Goal: Find specific page/section: Find specific page/section

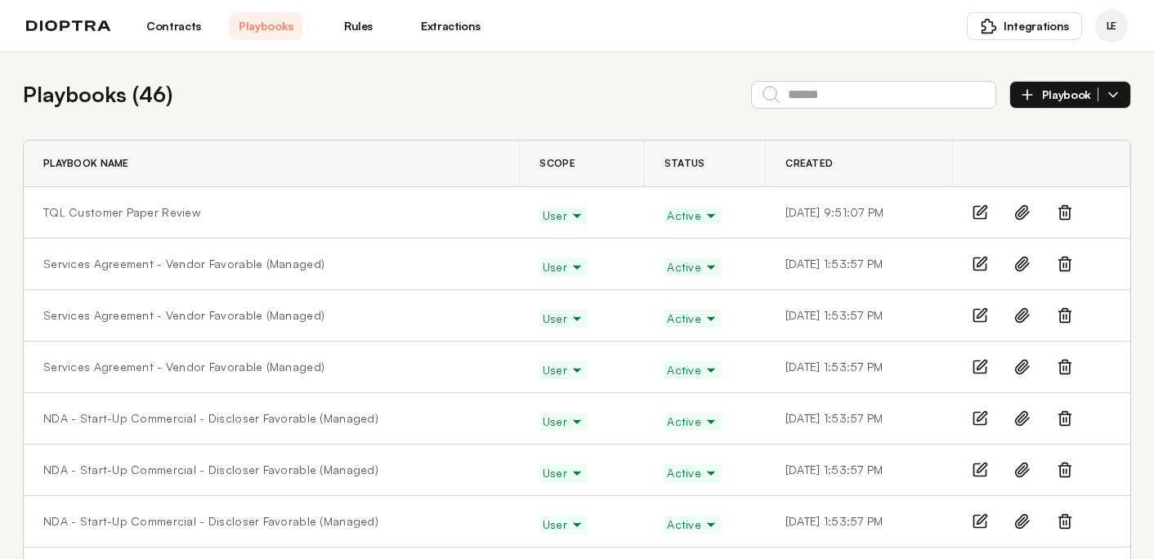
click at [171, 26] on link "Contracts" at bounding box center [173, 26] width 73 height 28
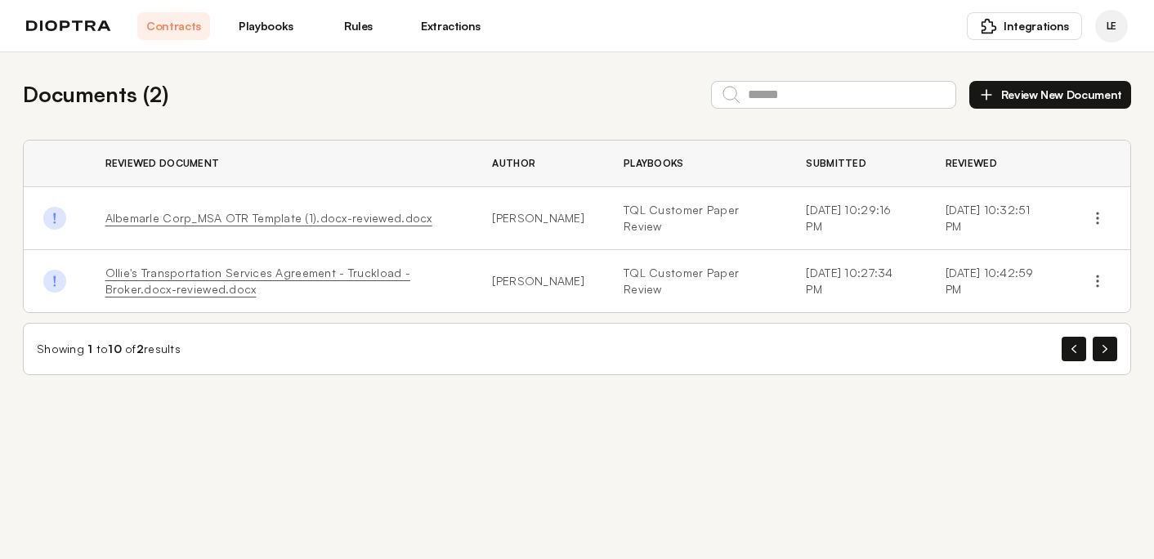
click at [234, 215] on link "Albemarle Corp_MSA OTR Template (1).docx-reviewed.docx" at bounding box center [268, 218] width 327 height 14
click at [218, 266] on link "Ollie's Transportation Services Agreement - Truckload - Broker.docx-reviewed.do…" at bounding box center [257, 281] width 305 height 30
